Goal: Find specific page/section: Find specific page/section

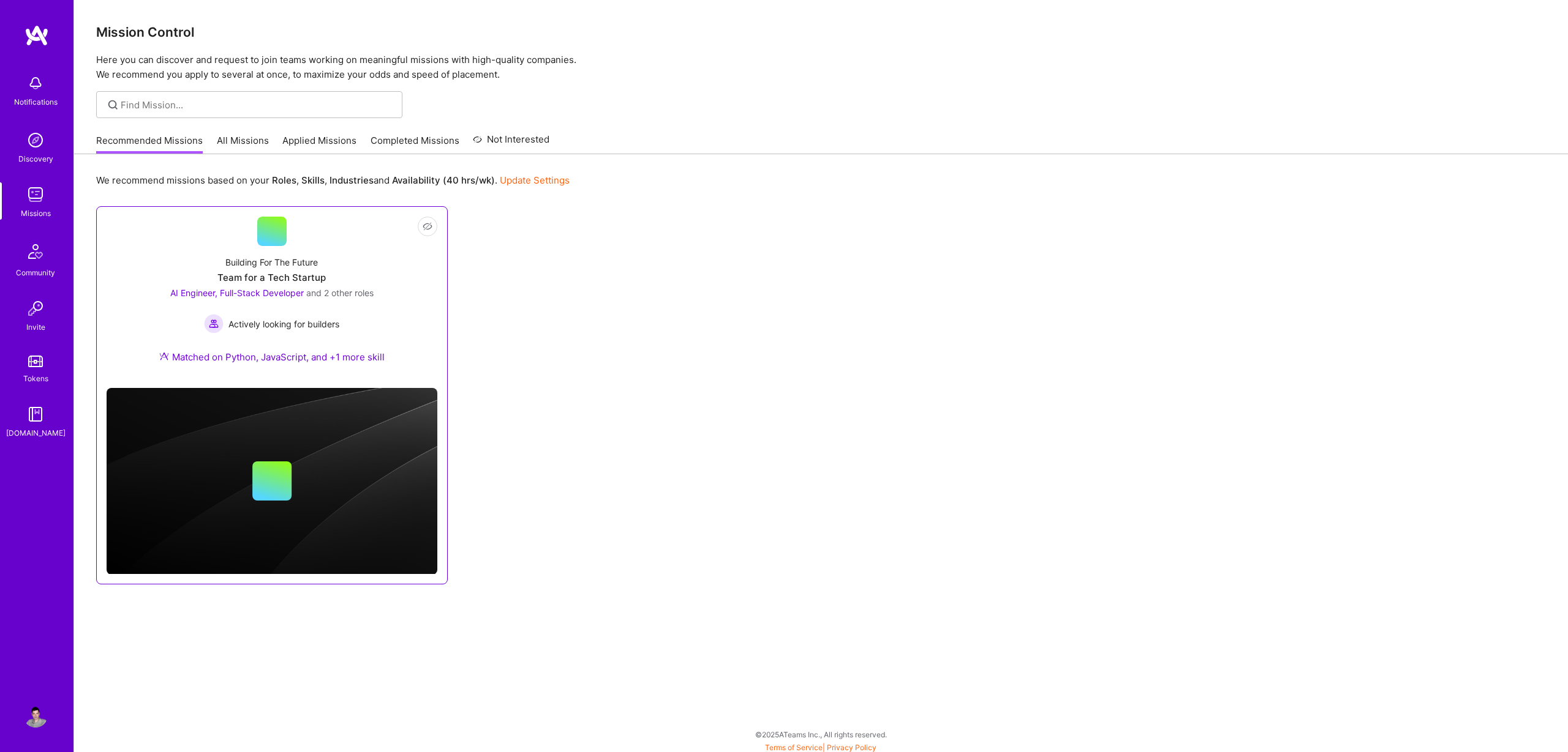
click at [289, 272] on div "Team for a Tech Startup" at bounding box center [272, 277] width 108 height 13
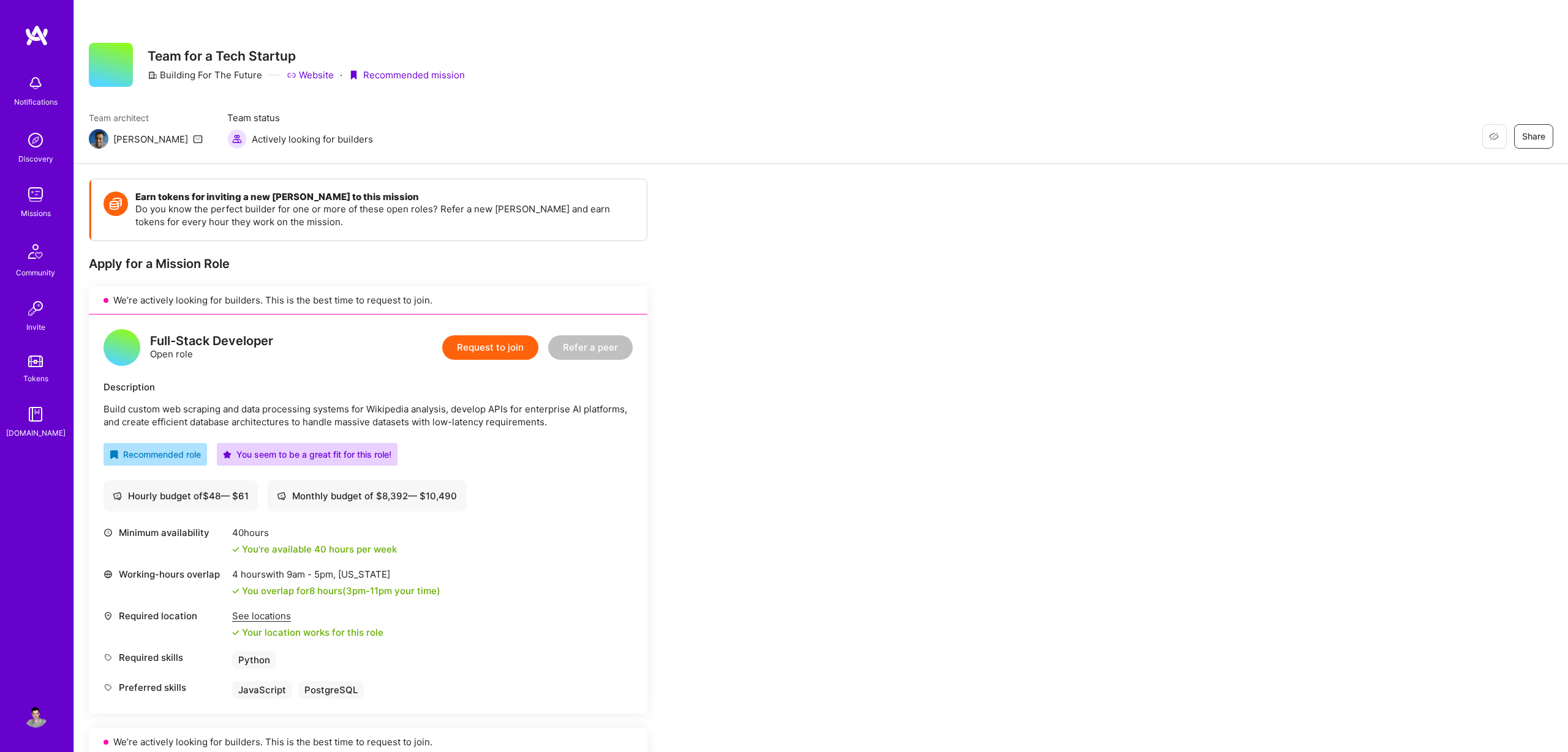
click at [43, 35] on img at bounding box center [37, 35] width 25 height 22
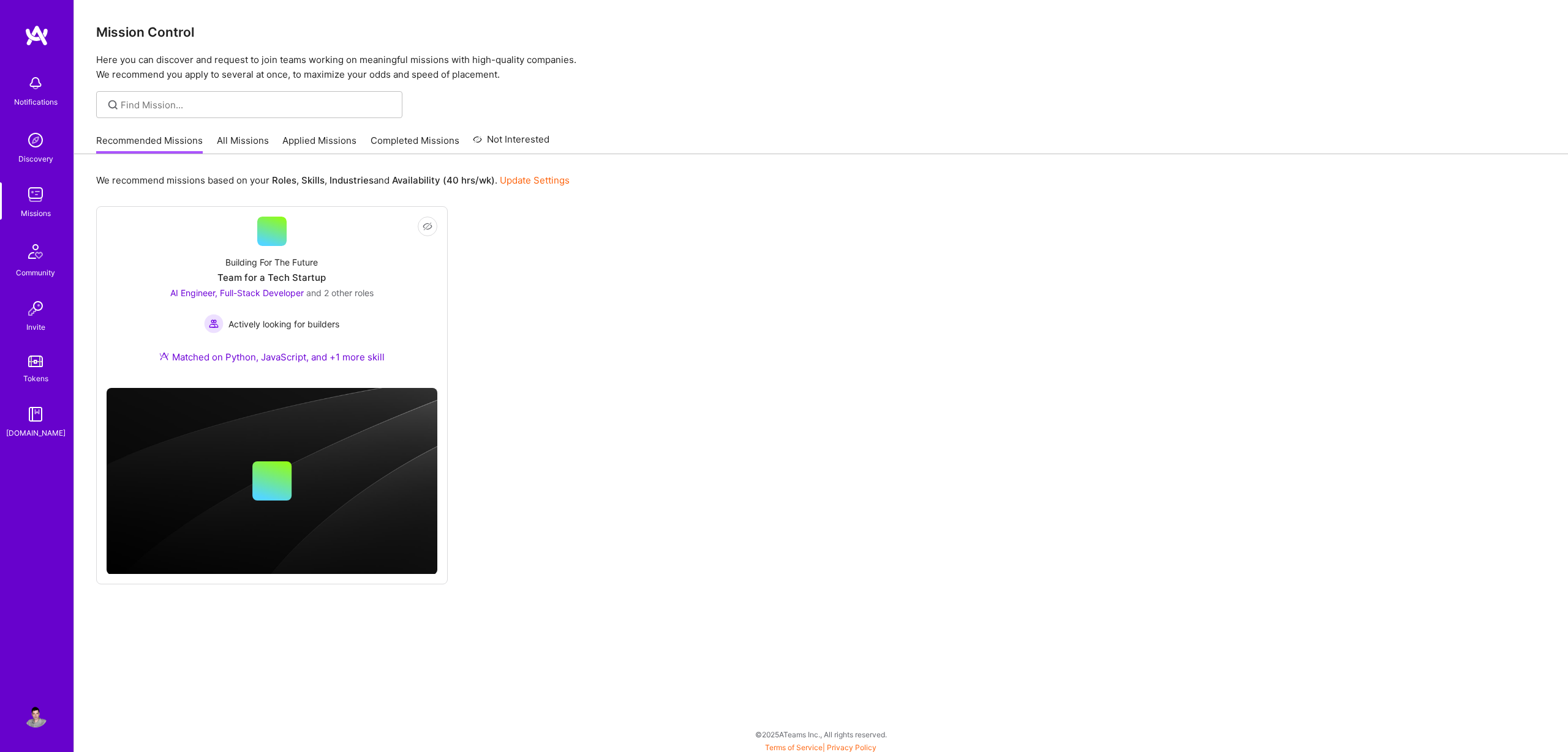
click at [325, 142] on link "Applied Missions" at bounding box center [319, 144] width 74 height 20
